Goal: Task Accomplishment & Management: Complete application form

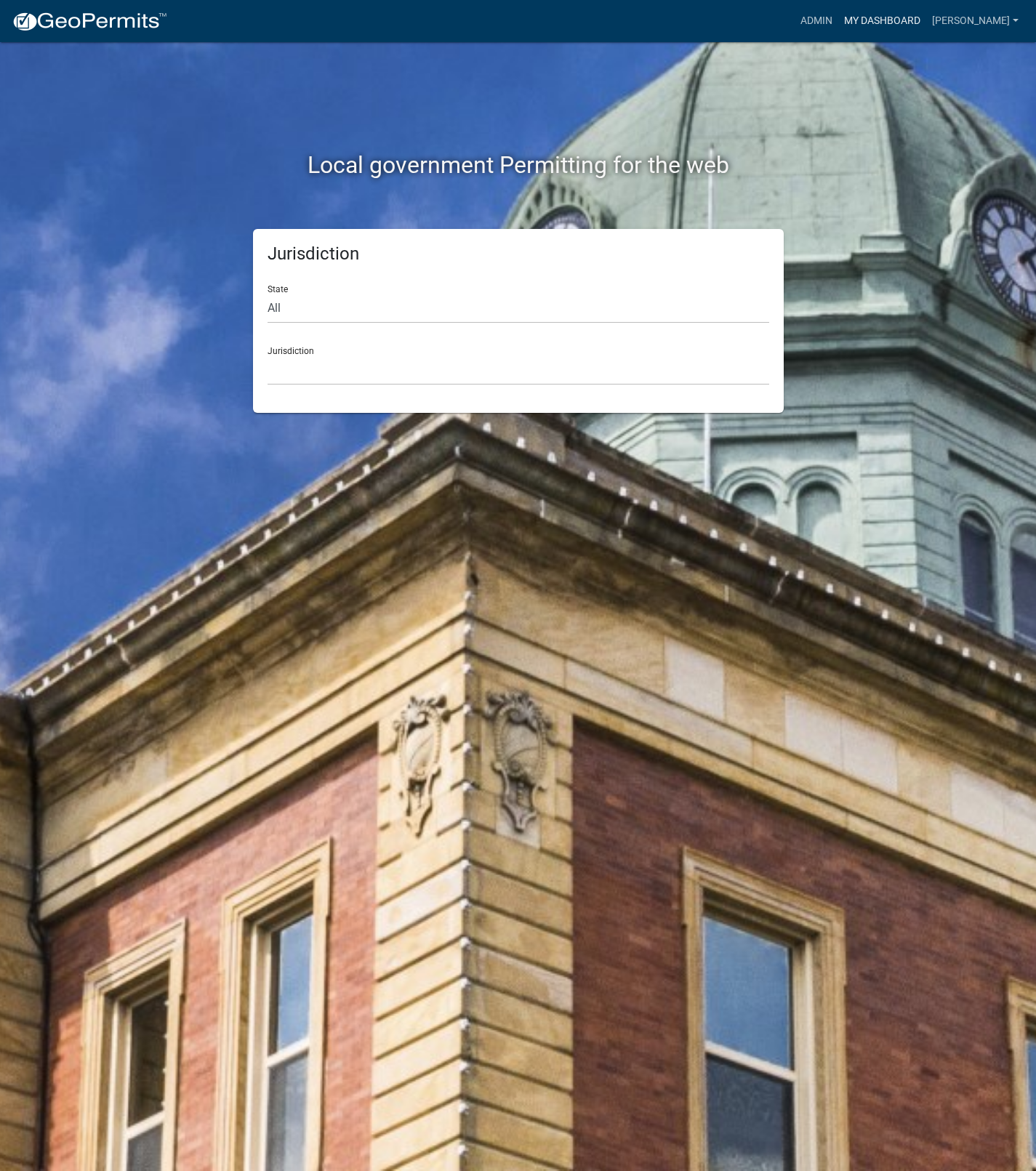
click at [916, 26] on link "My Dashboard" at bounding box center [882, 20] width 88 height 27
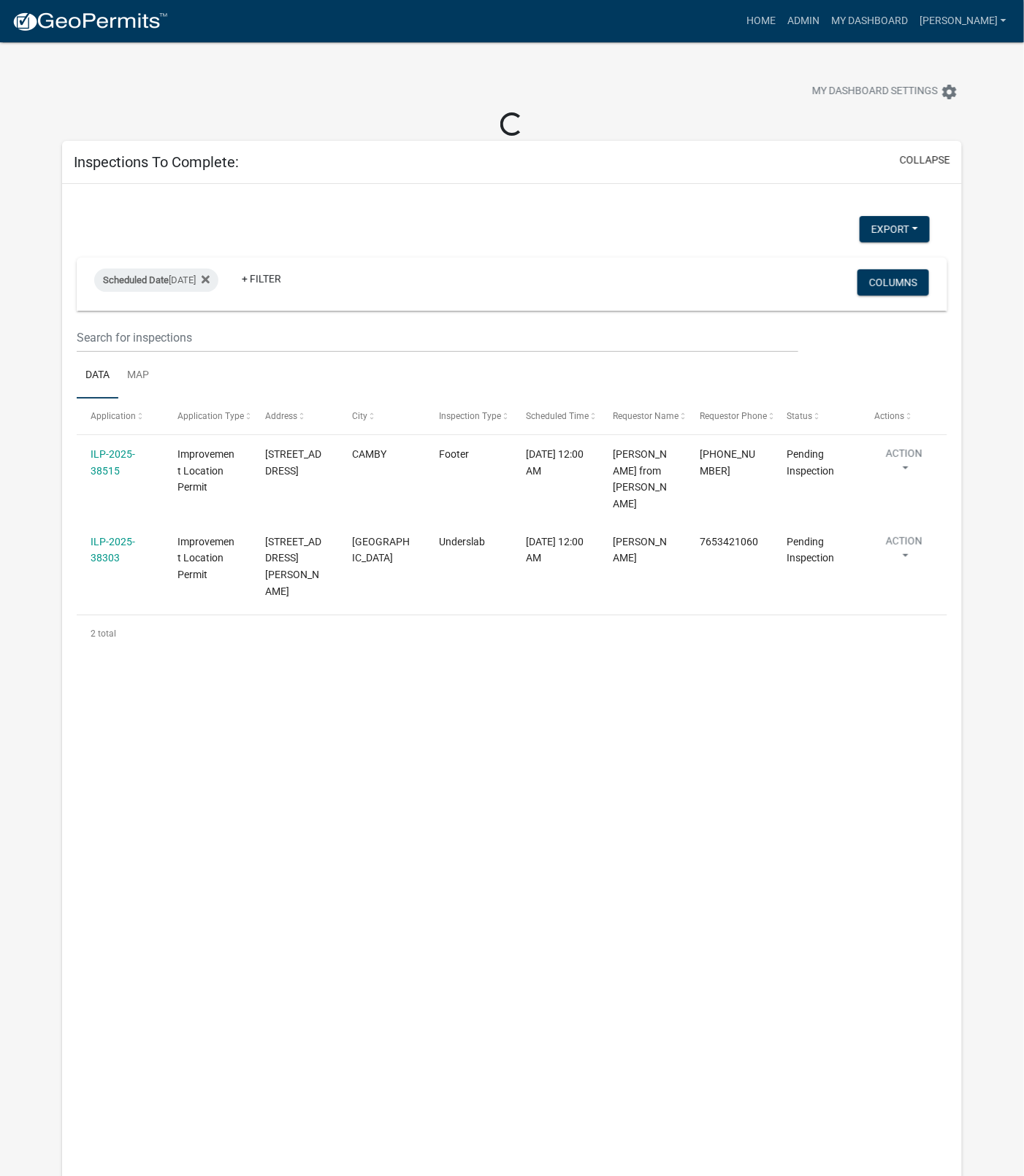
select select "1: 25"
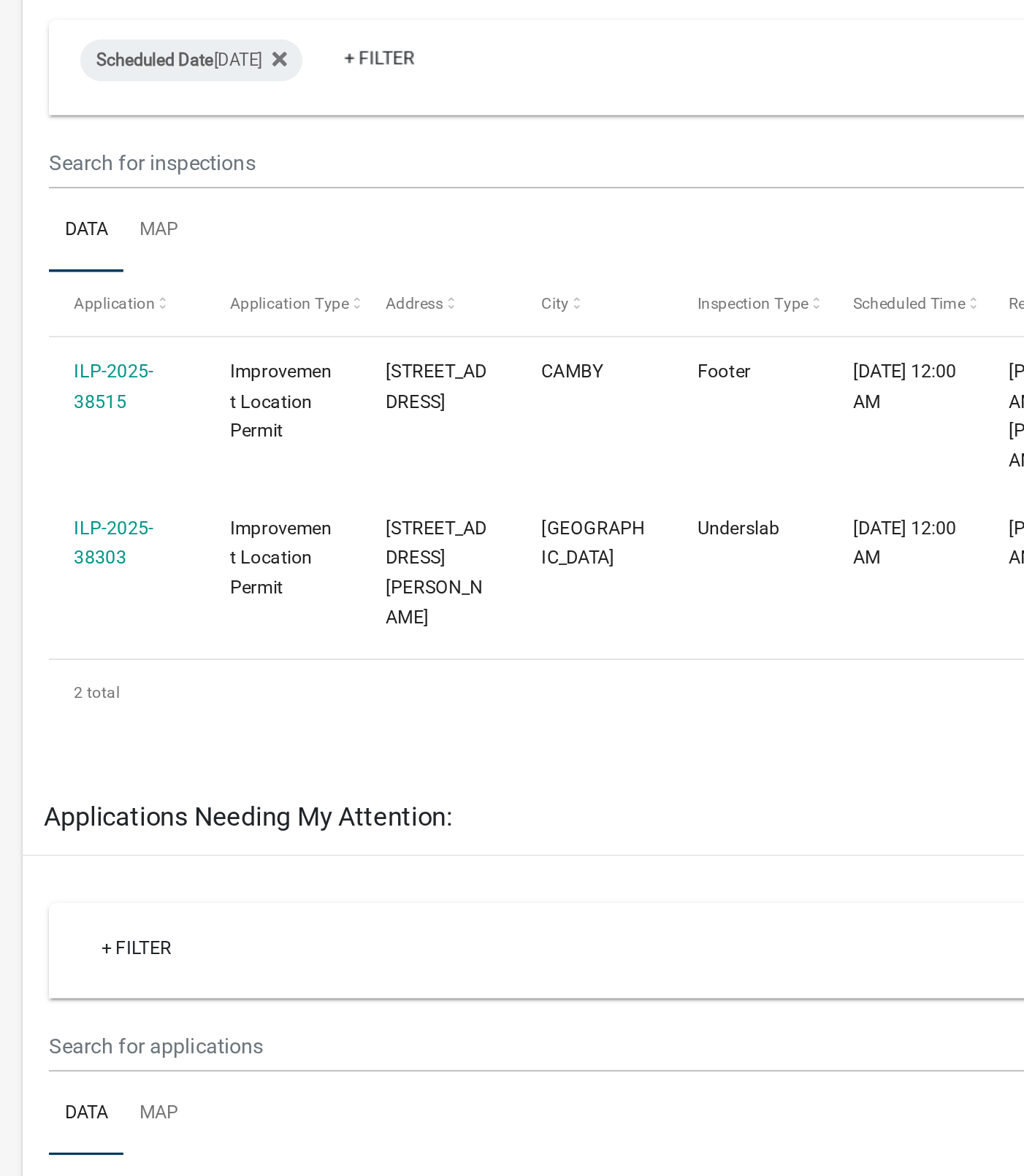
click at [111, 443] on link "ILP-2025-38515" at bounding box center [113, 436] width 45 height 28
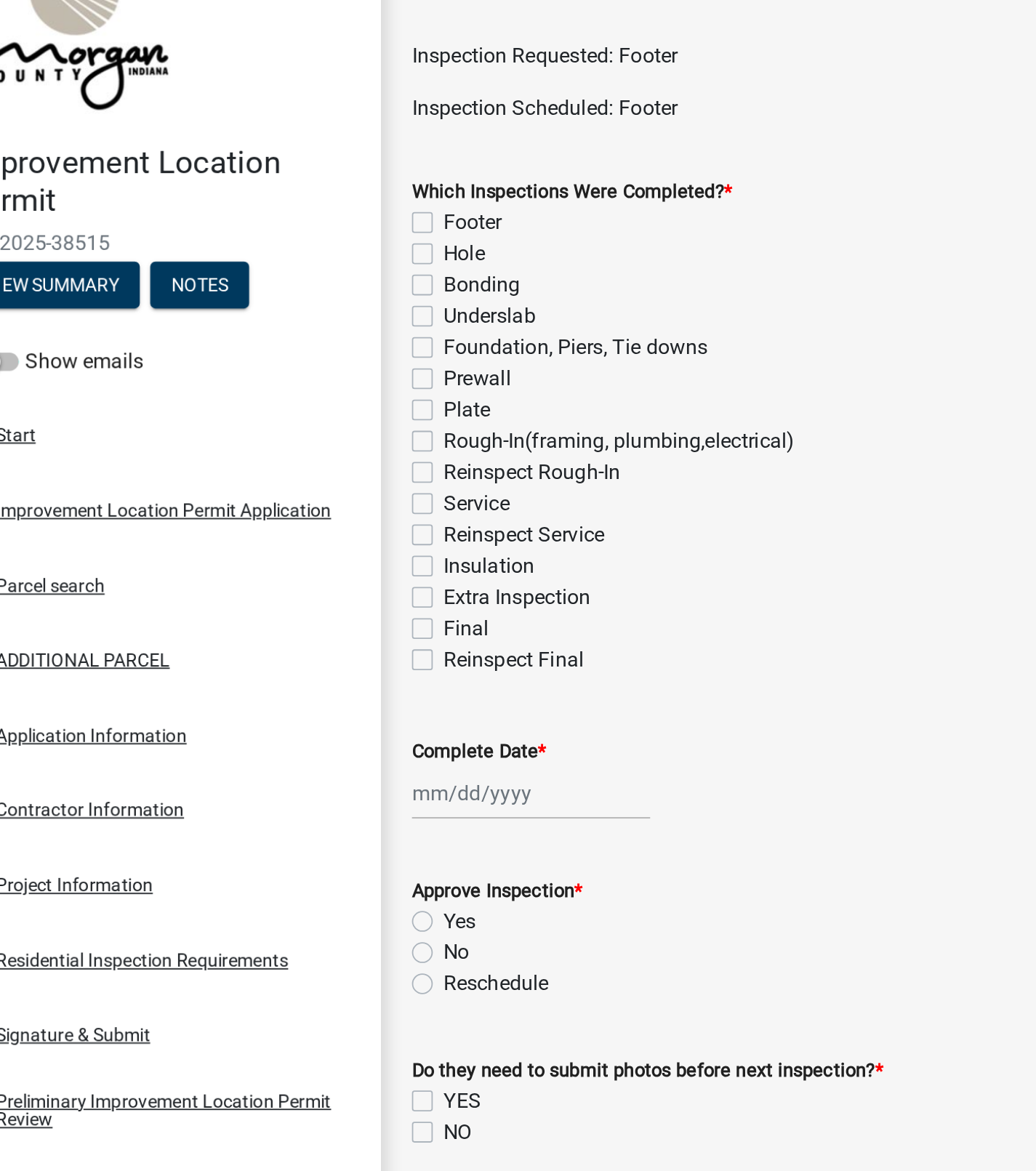
click at [297, 185] on label "Footer" at bounding box center [314, 183] width 33 height 18
click at [297, 184] on input "Footer" at bounding box center [302, 179] width 10 height 10
checkbox input "true"
checkbox input "false"
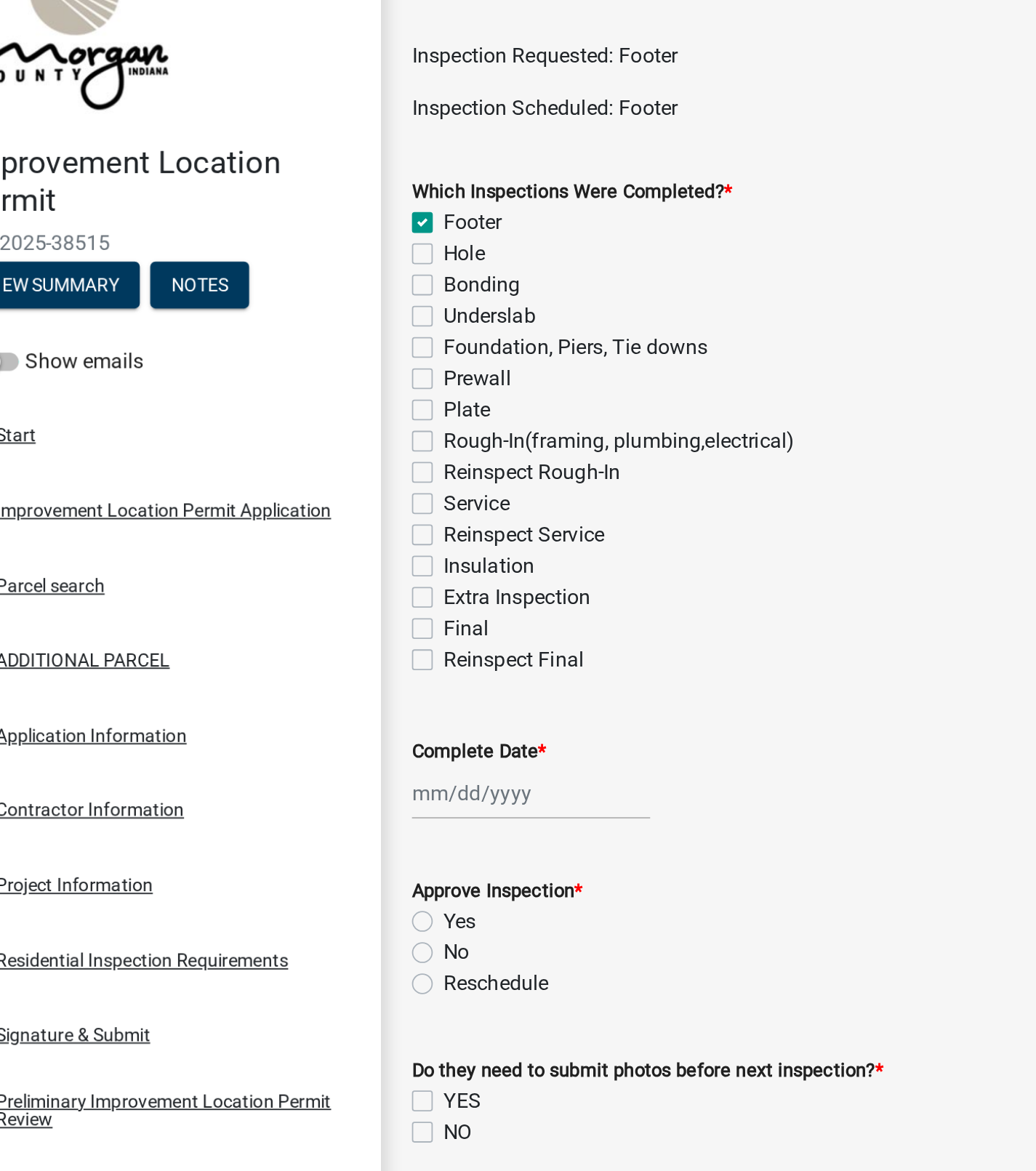
checkbox input "false"
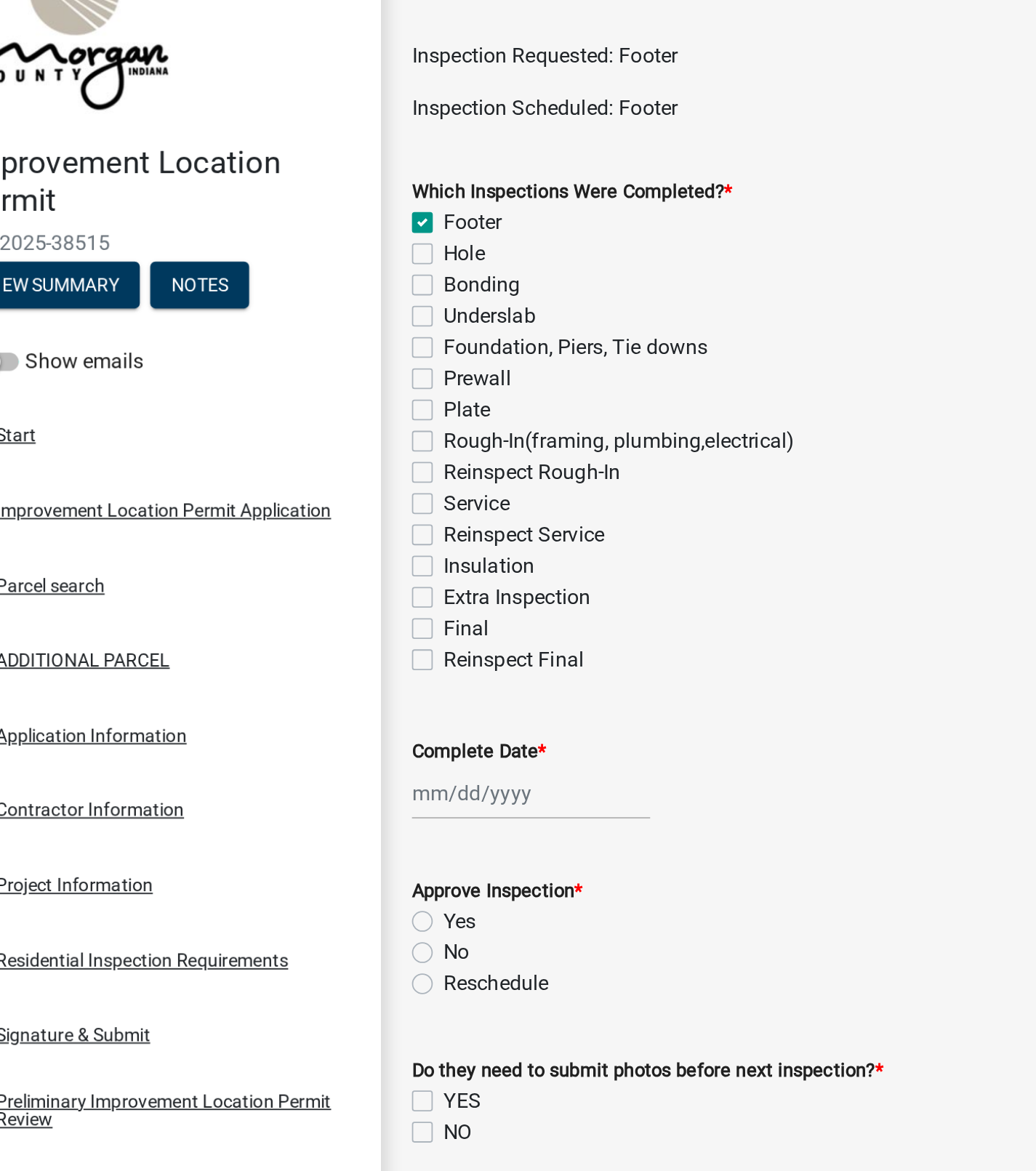
checkbox input "false"
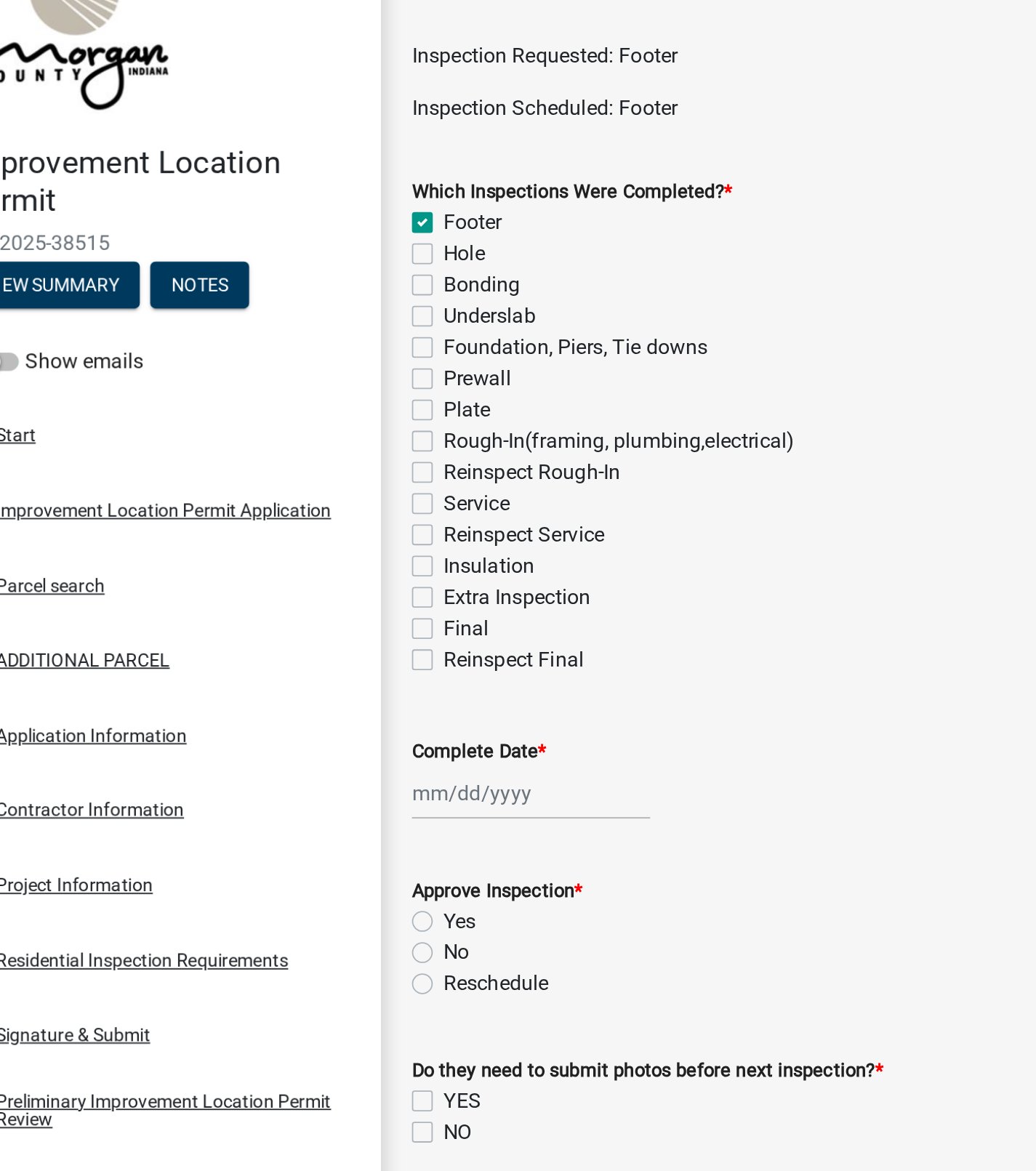
checkbox input "false"
click at [317, 501] on div at bounding box center [346, 501] width 133 height 30
select select "8"
select select "2025"
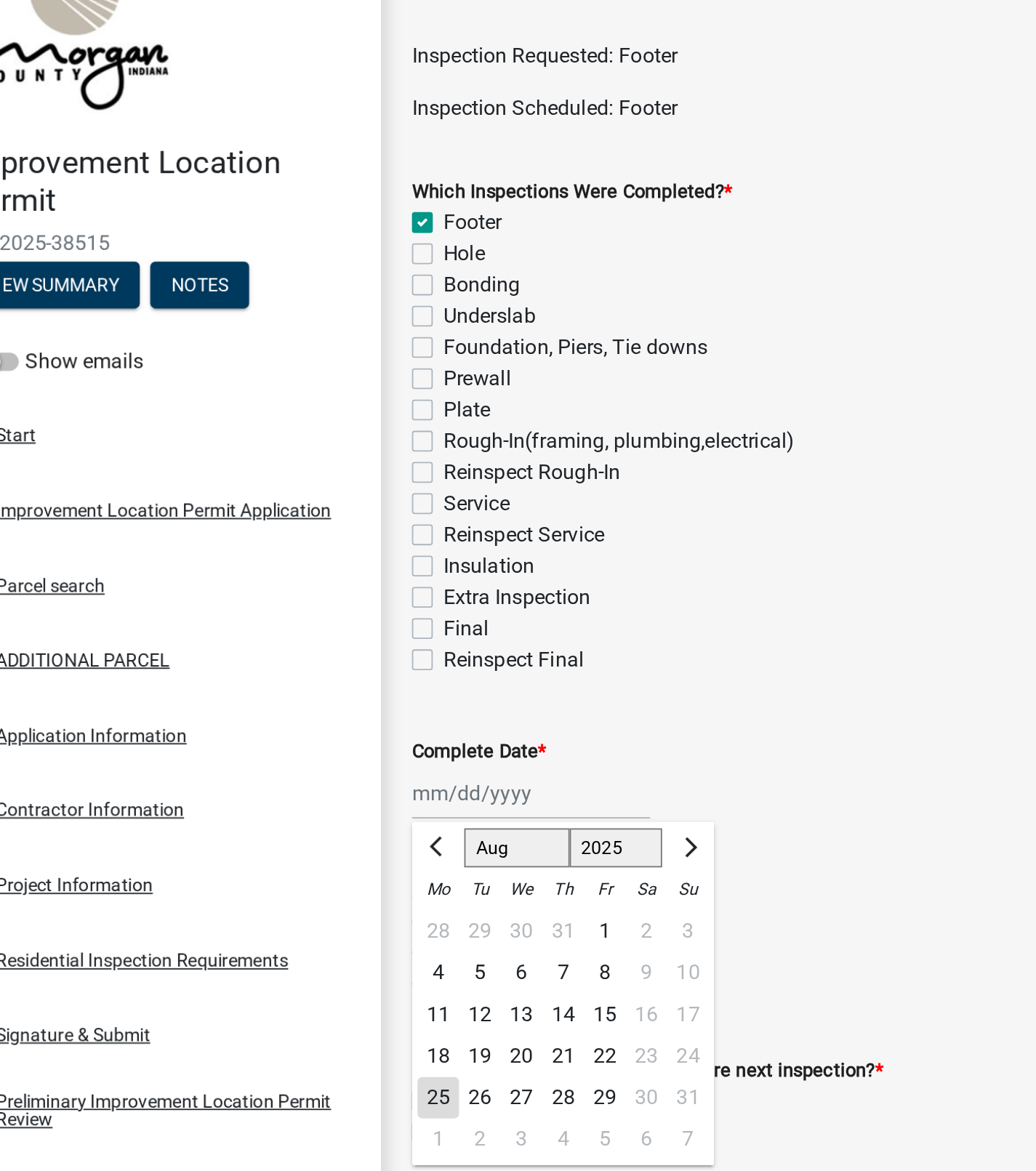
click at [291, 668] on div "25" at bounding box center [294, 673] width 23 height 23
type input "[DATE]"
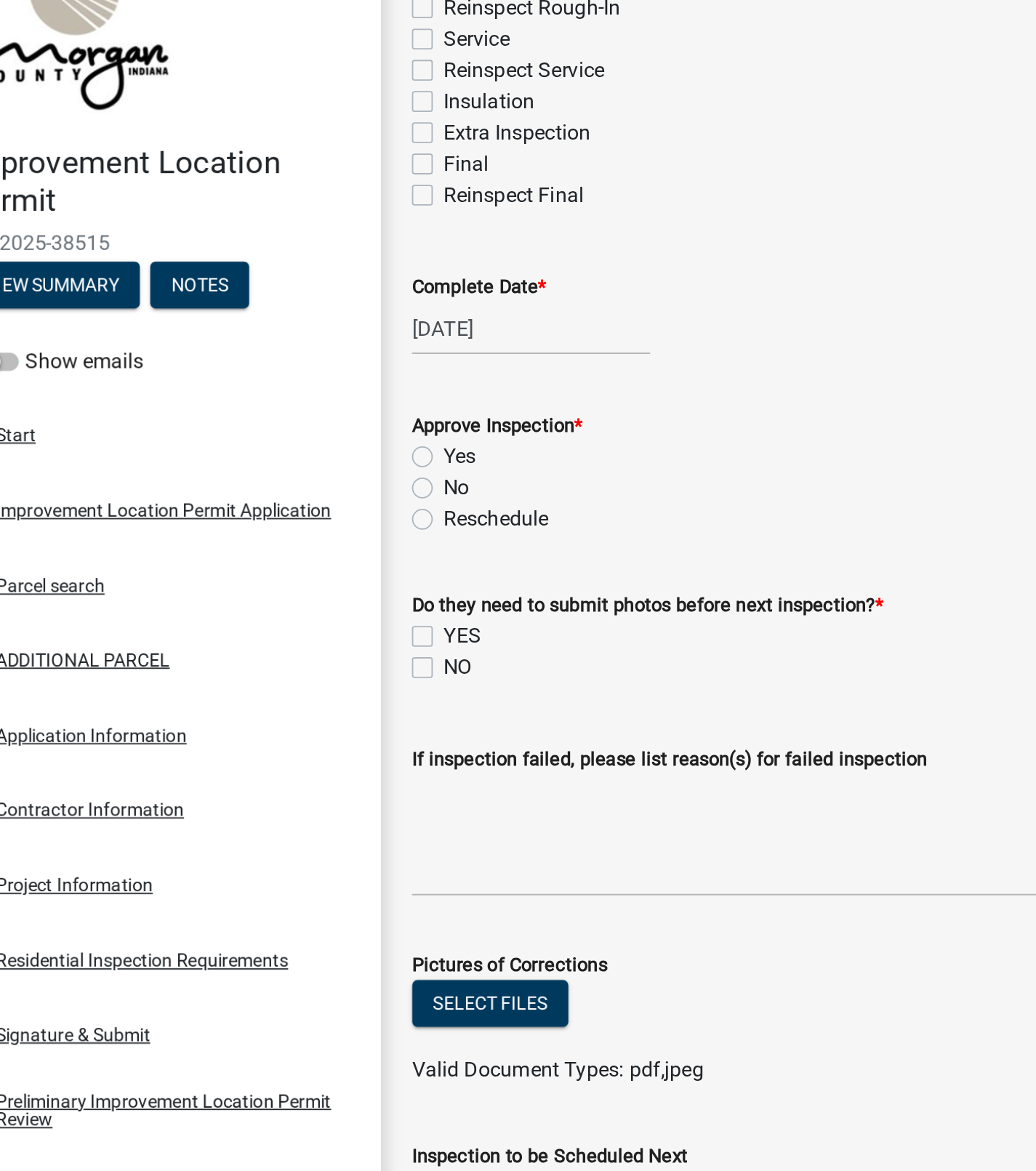
scroll to position [262, 0]
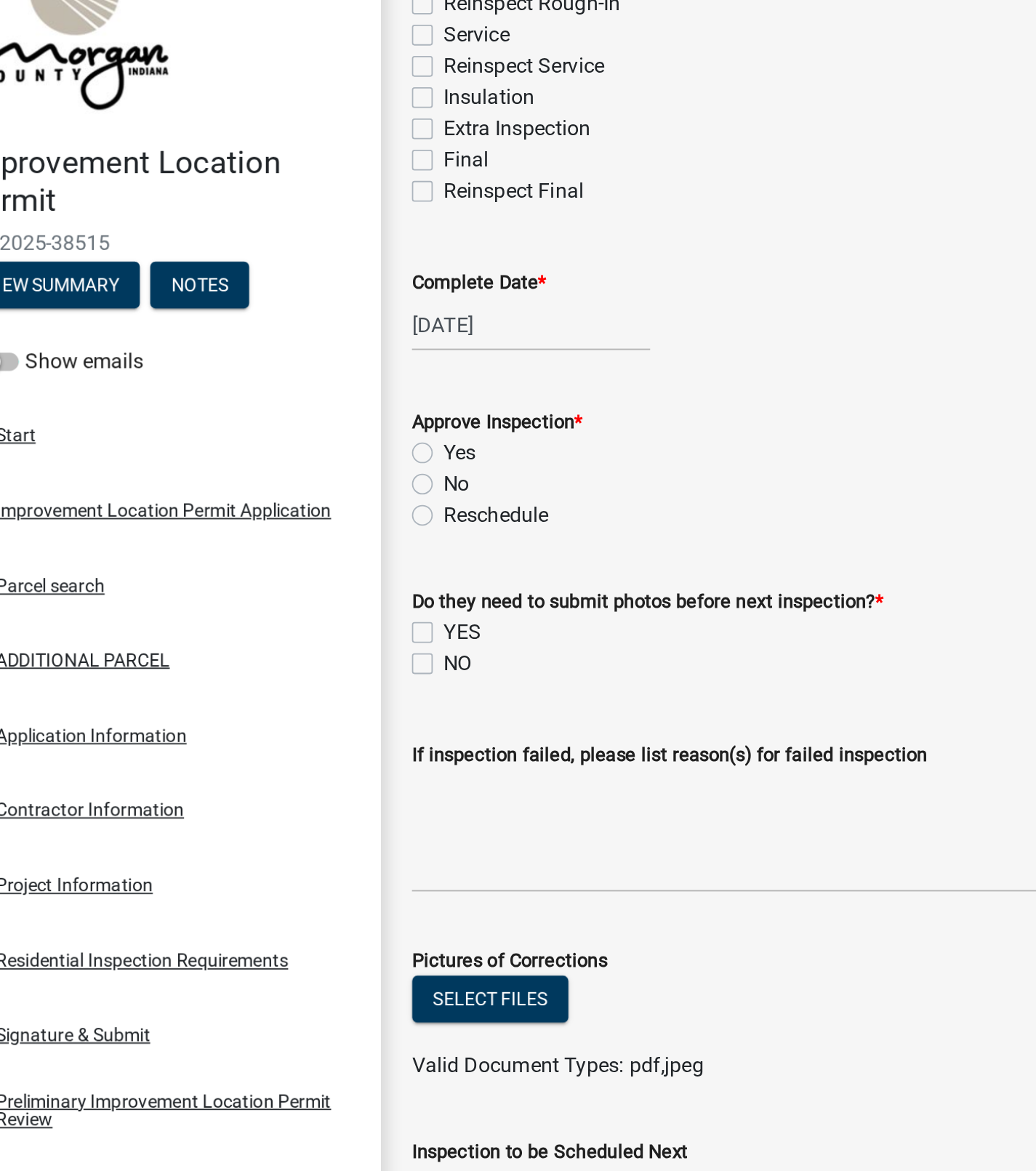
click at [297, 310] on label "Yes" at bounding box center [306, 311] width 18 height 18
click at [297, 310] on input "Yes" at bounding box center [302, 308] width 10 height 10
radio input "true"
click at [297, 432] on label "NO" at bounding box center [305, 429] width 16 height 18
click at [297, 430] on input "NO" at bounding box center [302, 425] width 10 height 10
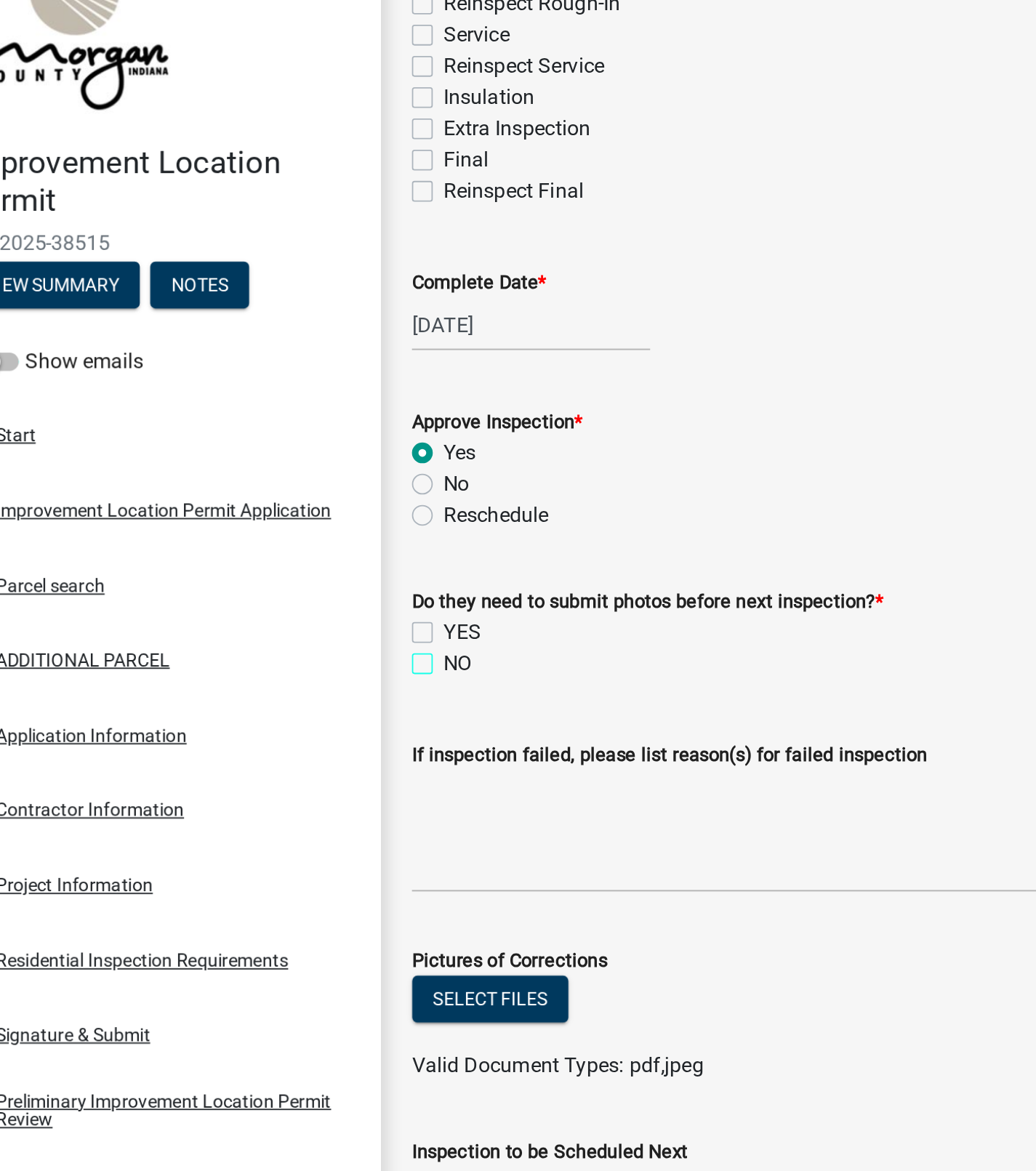
checkbox input "true"
checkbox input "false"
checkbox input "true"
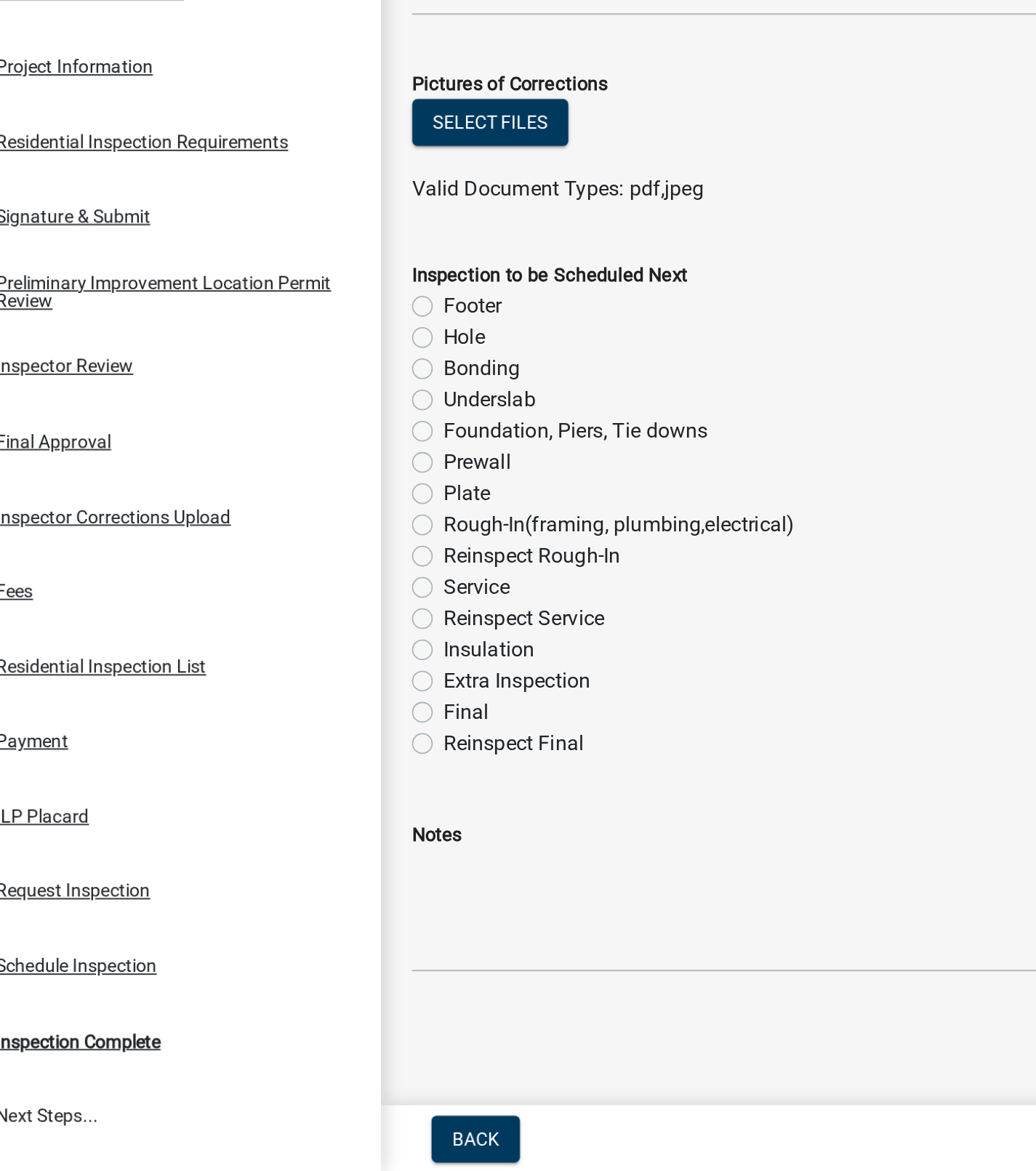
scroll to position [0, 0]
click at [302, 753] on label "Foundation, Piers, Tie downs" at bounding box center [371, 756] width 148 height 18
click at [302, 753] on input "Foundation, Piers, Tie downs" at bounding box center [302, 752] width 10 height 10
radio input "true"
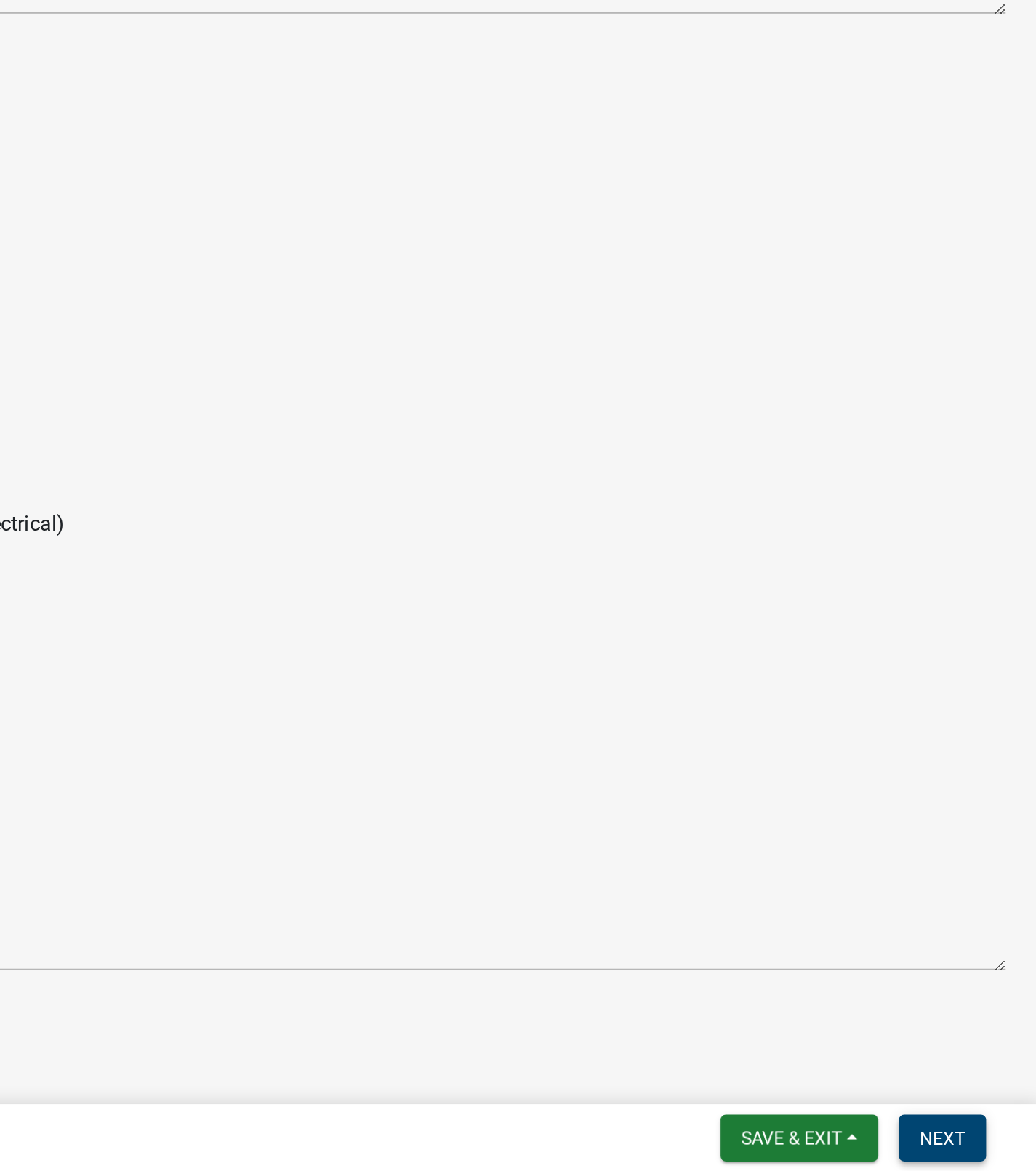
click at [972, 1152] on span "Next" at bounding box center [983, 1153] width 25 height 12
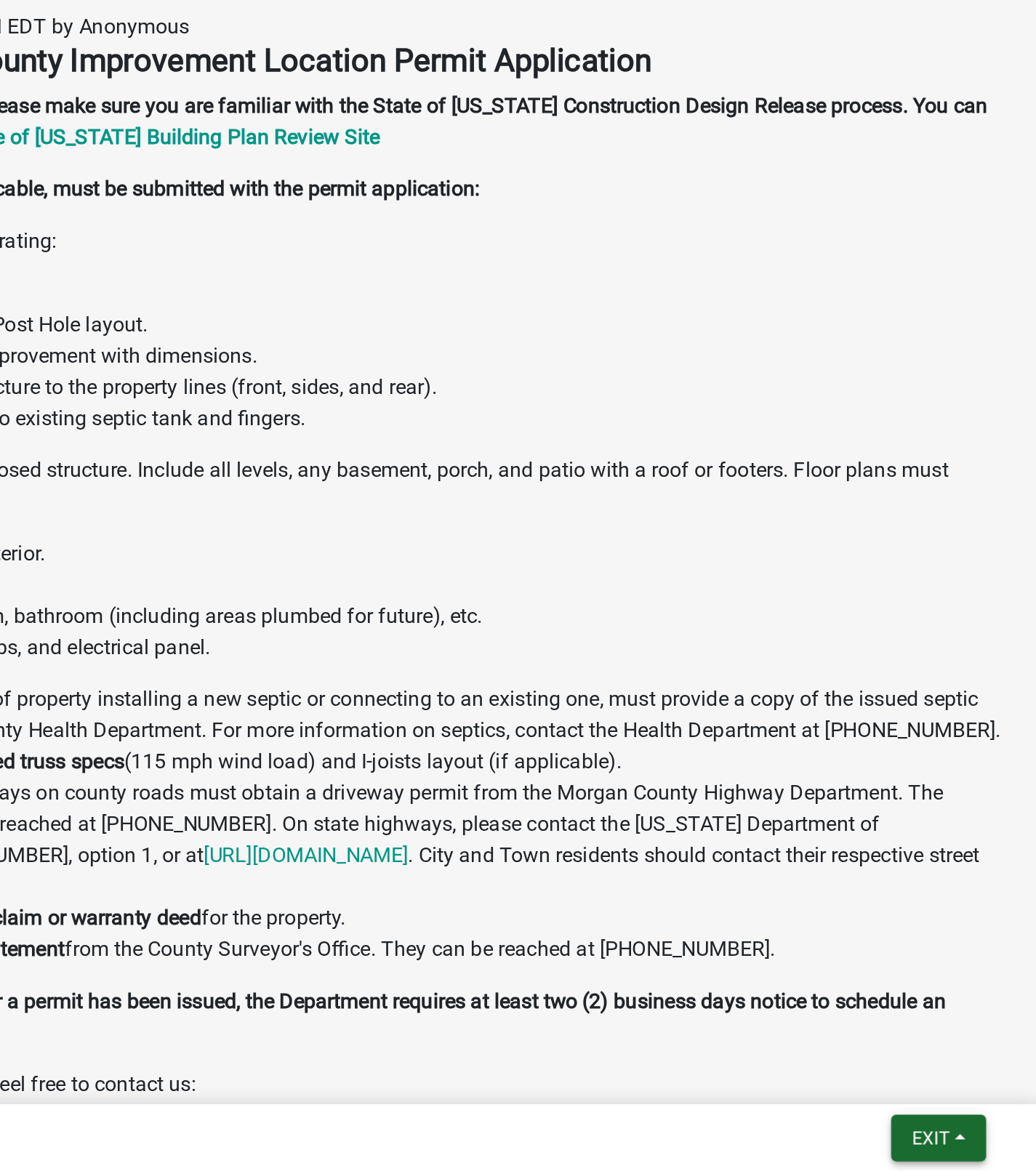
click at [967, 1150] on span "Exit" at bounding box center [977, 1153] width 21 height 12
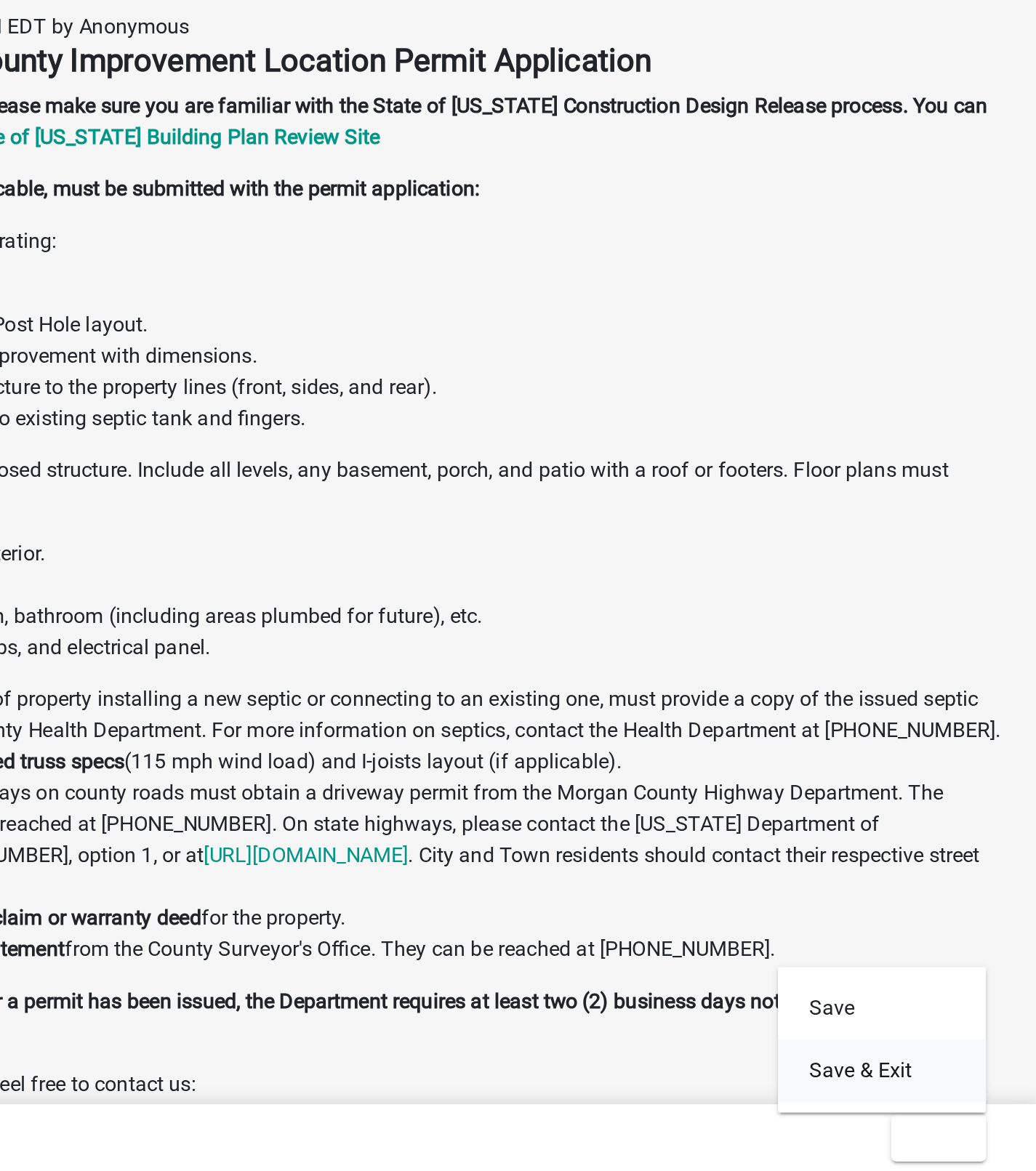
click at [944, 1115] on button "Save & Exit" at bounding box center [949, 1116] width 116 height 35
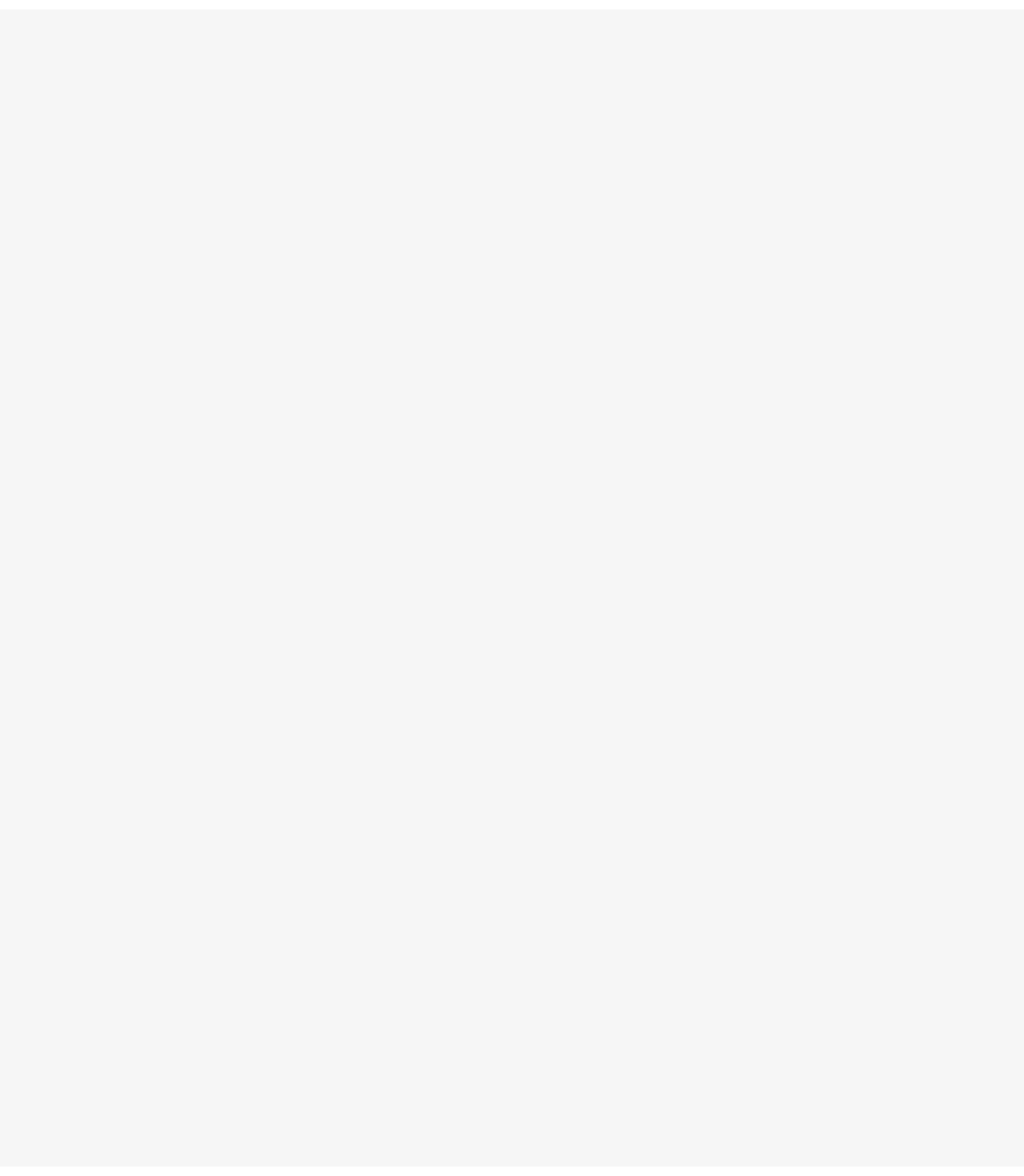
scroll to position [43, 0]
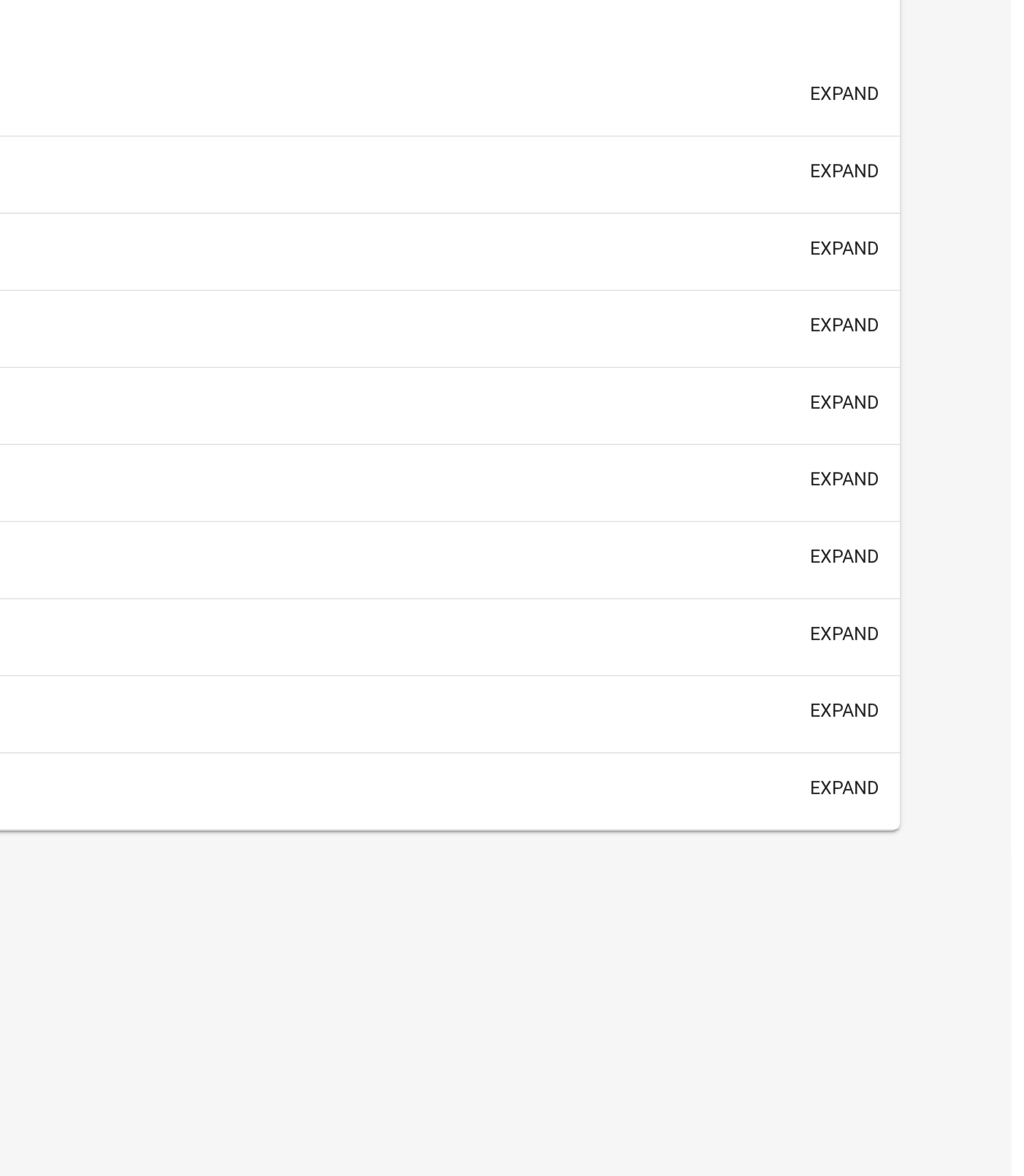
select select "1: 25"
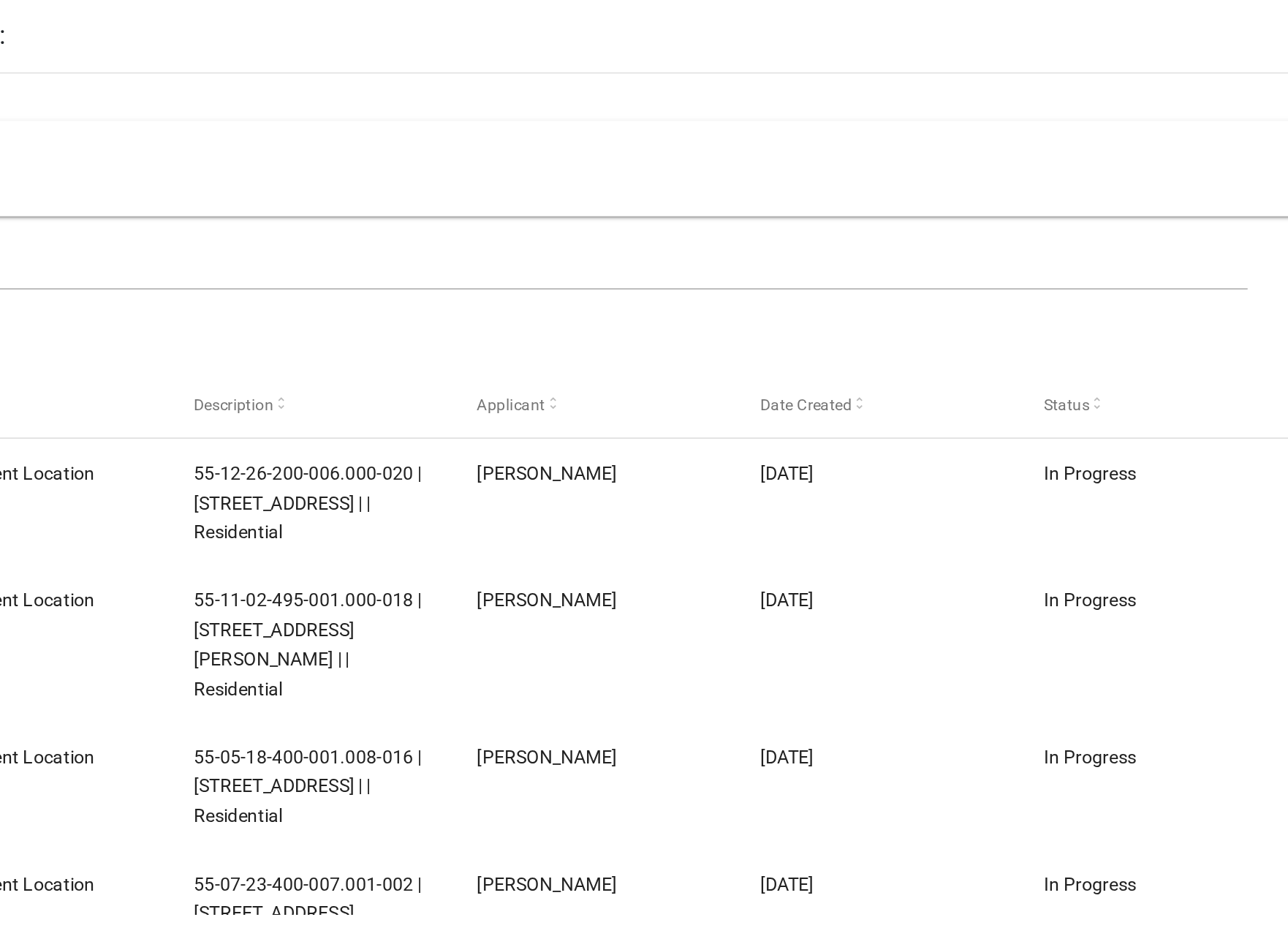
scroll to position [166, 0]
